Goal: Transaction & Acquisition: Obtain resource

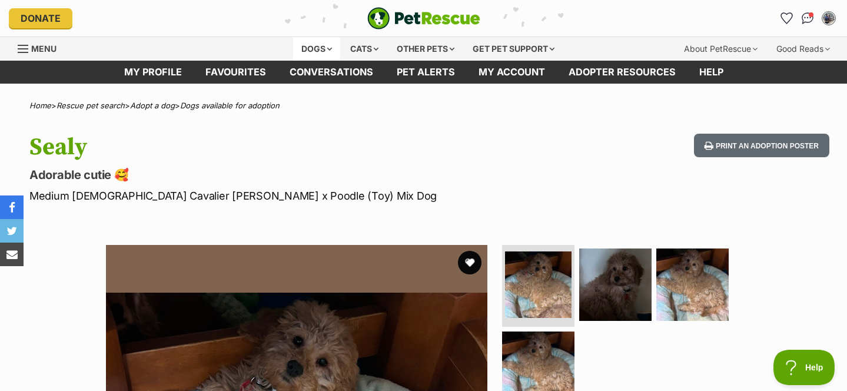
click at [312, 48] on div "Dogs" at bounding box center [316, 49] width 47 height 24
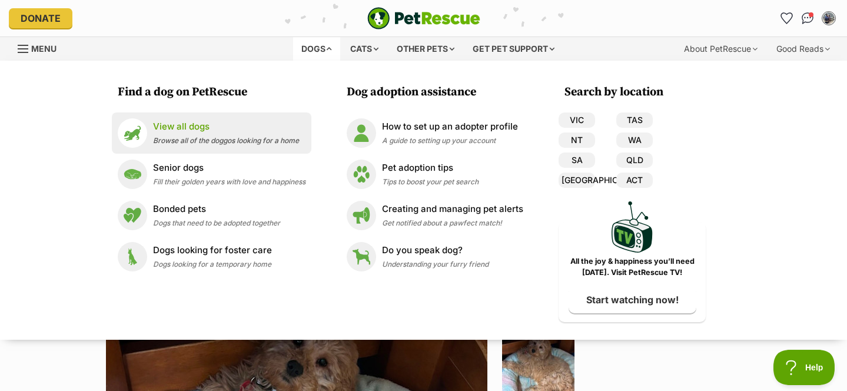
click at [186, 132] on p "View all dogs" at bounding box center [226, 127] width 146 height 14
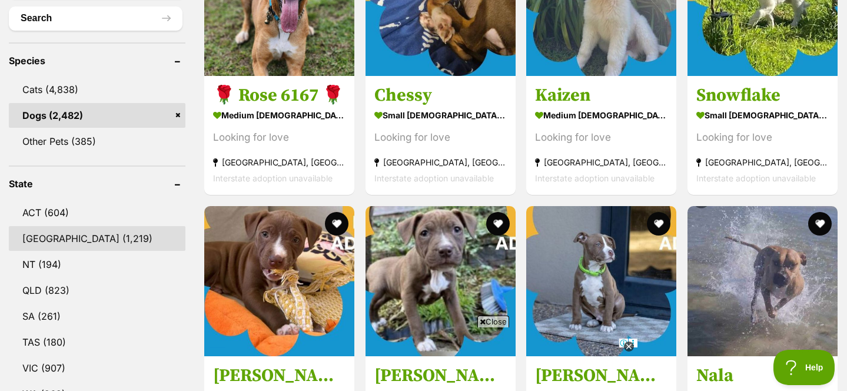
scroll to position [515, 0]
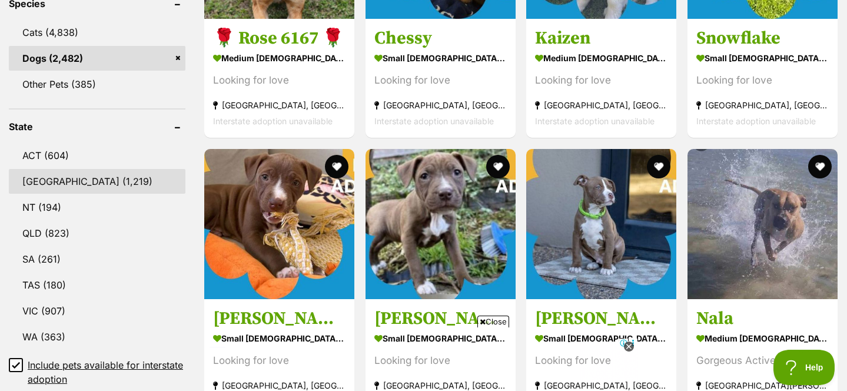
click at [51, 176] on link "NSW (1,219)" at bounding box center [97, 181] width 176 height 25
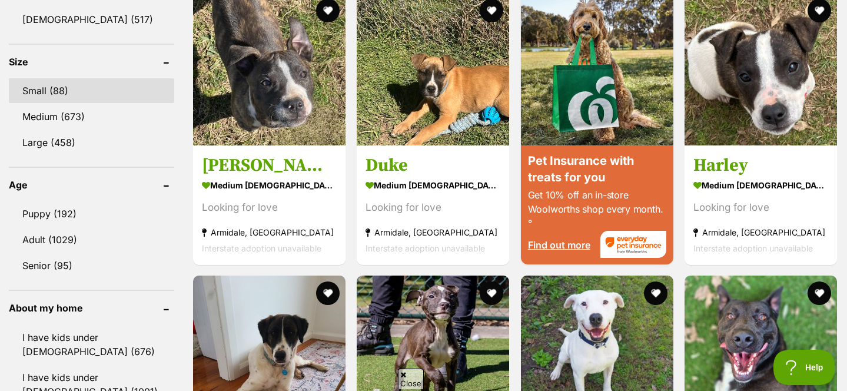
click at [77, 80] on link "Small (88)" at bounding box center [91, 90] width 165 height 25
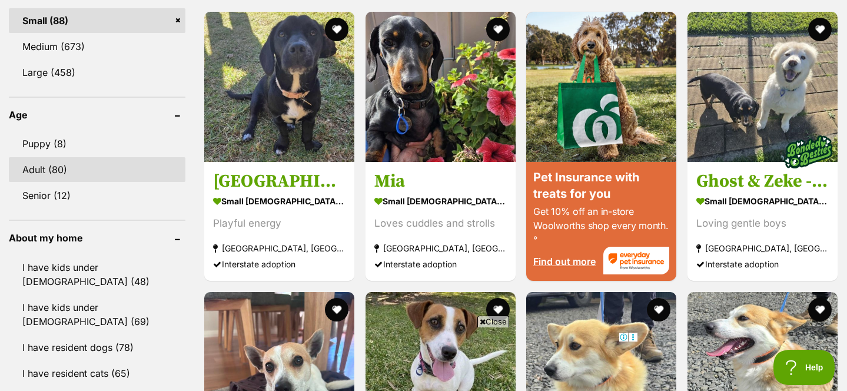
scroll to position [1158, 0]
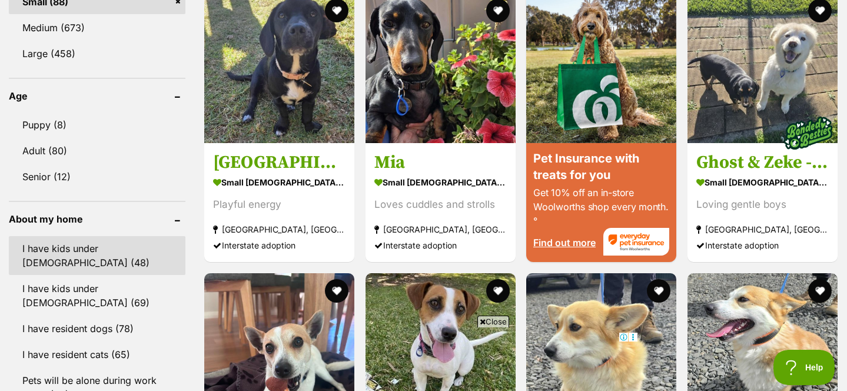
click at [87, 254] on link "I have kids under 5 years old (48)" at bounding box center [97, 255] width 176 height 39
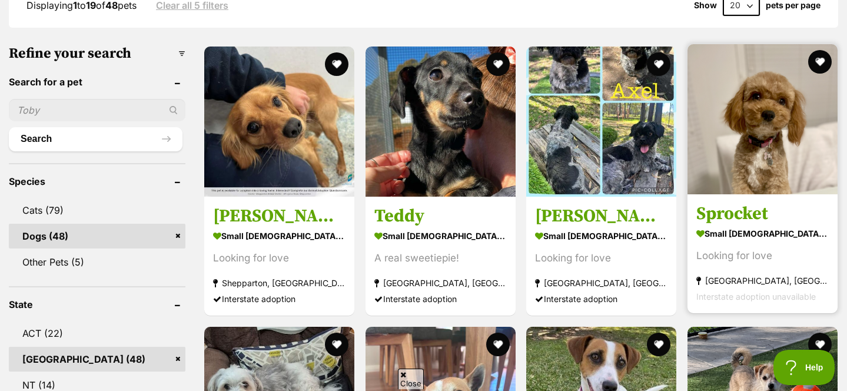
click at [759, 145] on img at bounding box center [762, 119] width 150 height 150
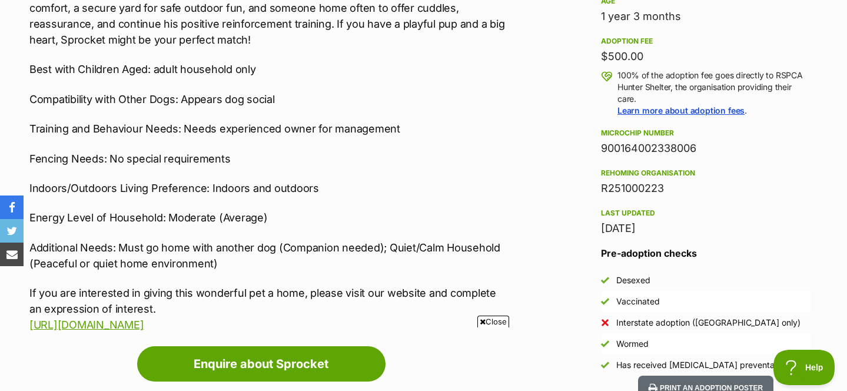
scroll to position [831, 0]
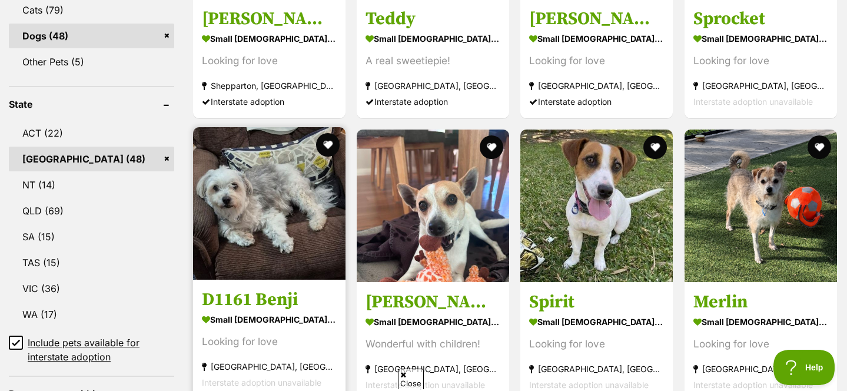
click at [275, 225] on img at bounding box center [269, 203] width 152 height 152
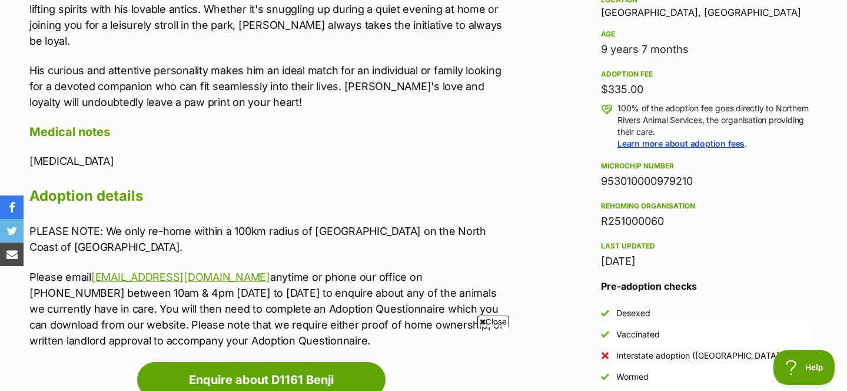
scroll to position [816, 0]
